Goal: Information Seeking & Learning: Understand process/instructions

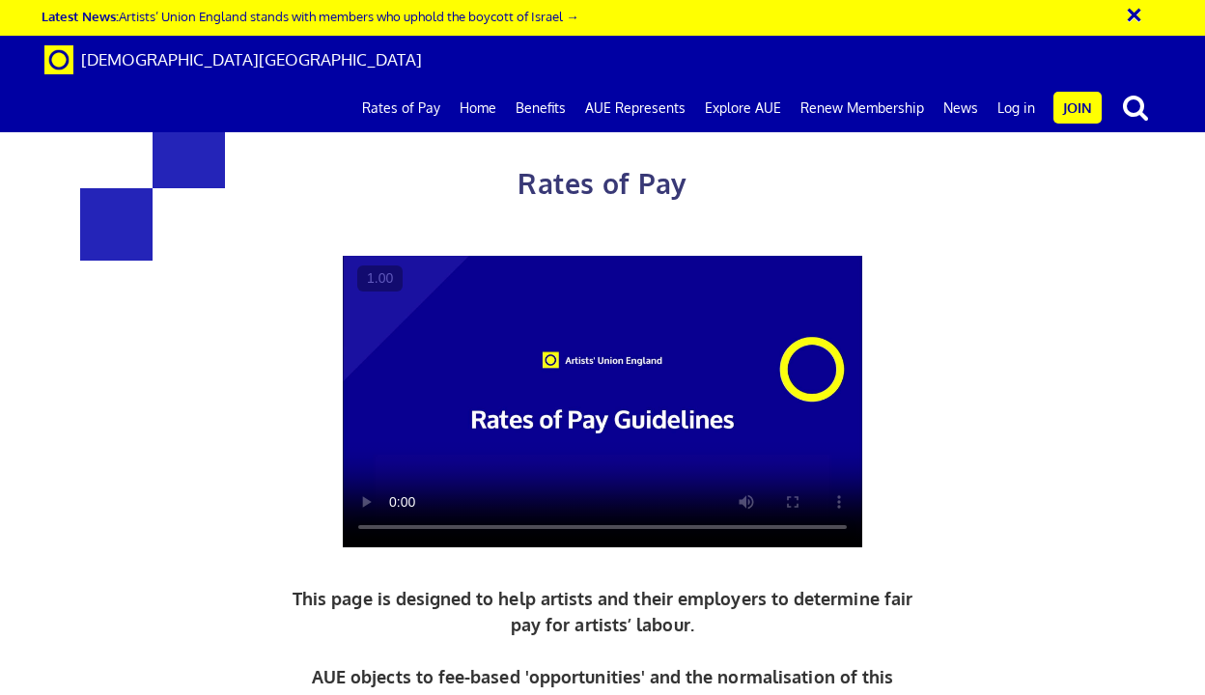
scroll to position [1804, 0]
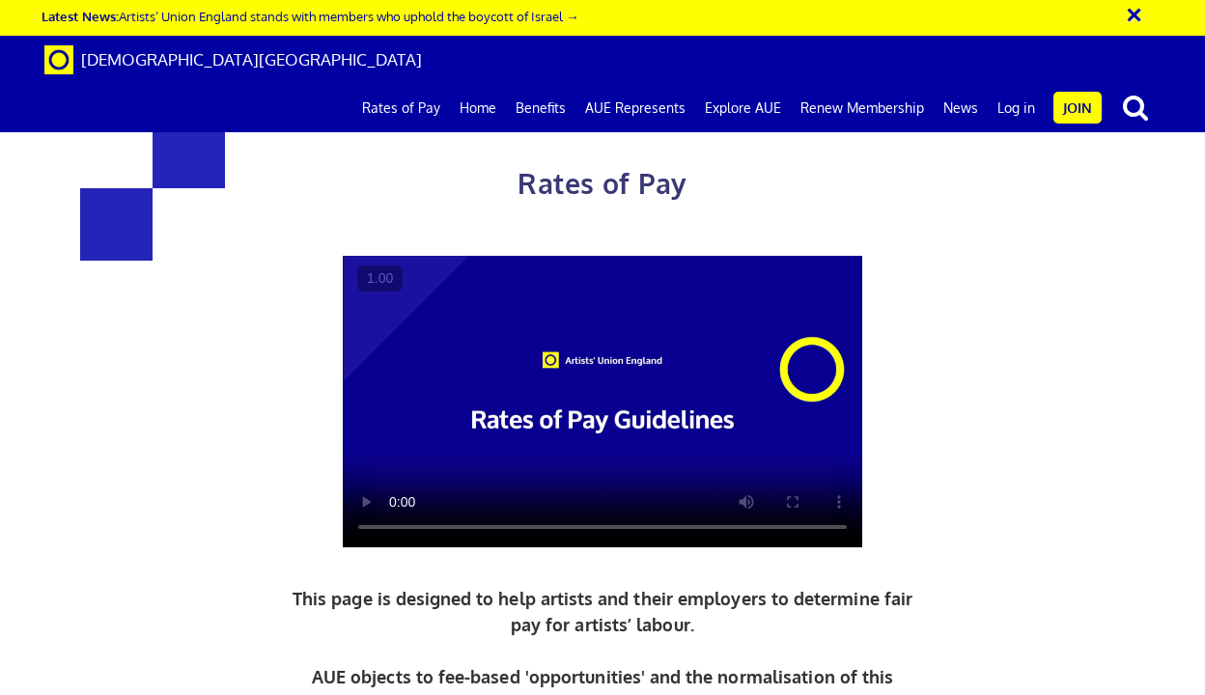
scroll to position [2710, 0]
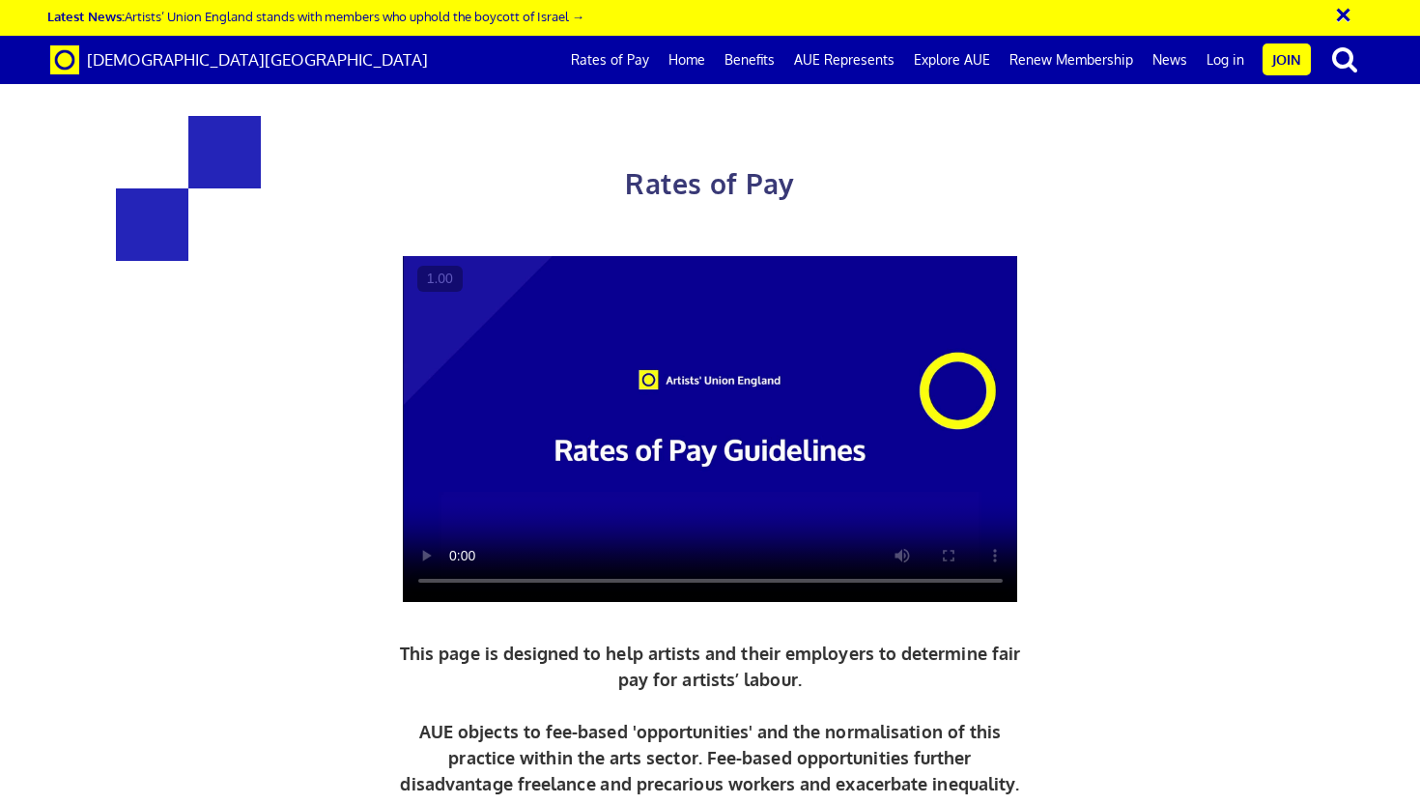
scroll to position [0, 12]
click at [635, 67] on link "Rates of Pay" at bounding box center [610, 60] width 98 height 48
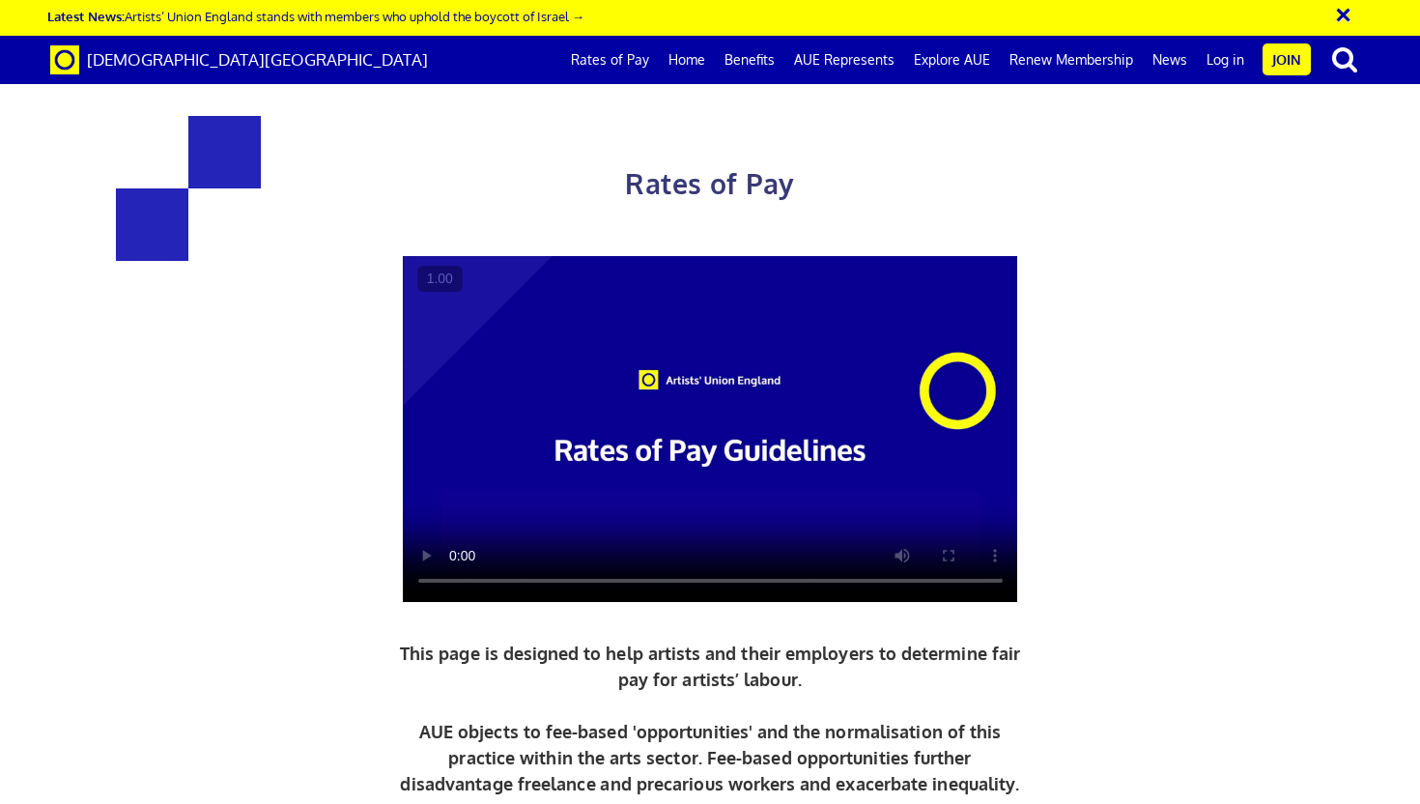
scroll to position [2049, 0]
